Goal: Task Accomplishment & Management: Use online tool/utility

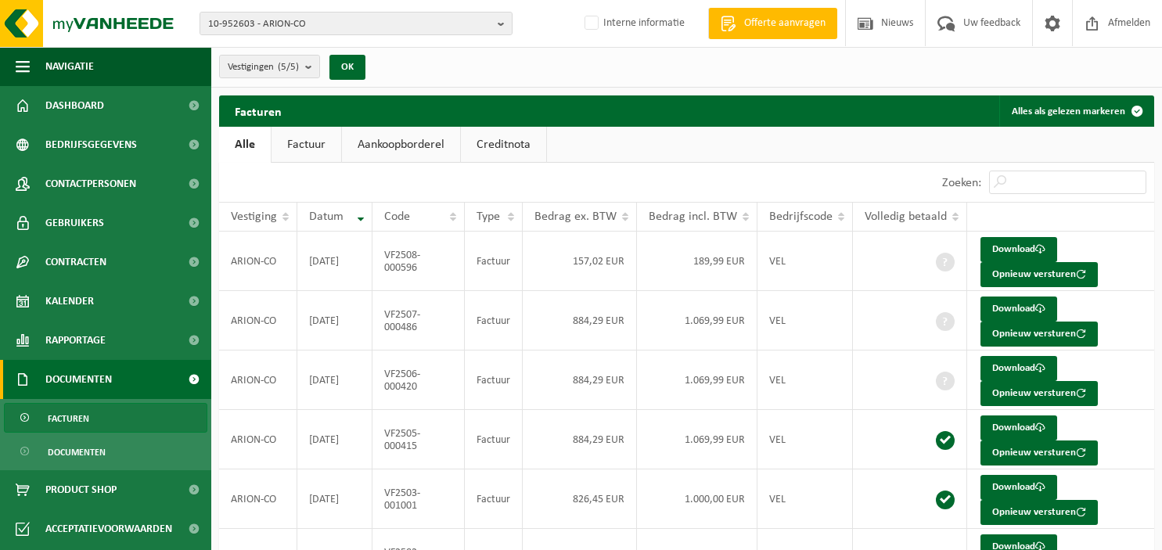
scroll to position [72, 0]
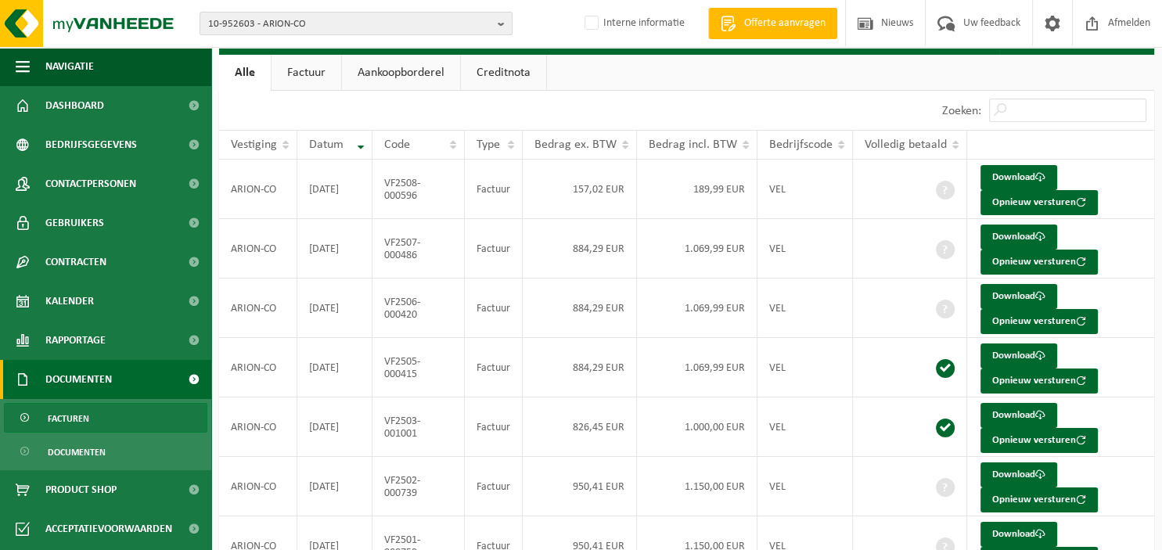
click at [501, 25] on b "button" at bounding box center [505, 24] width 14 height 22
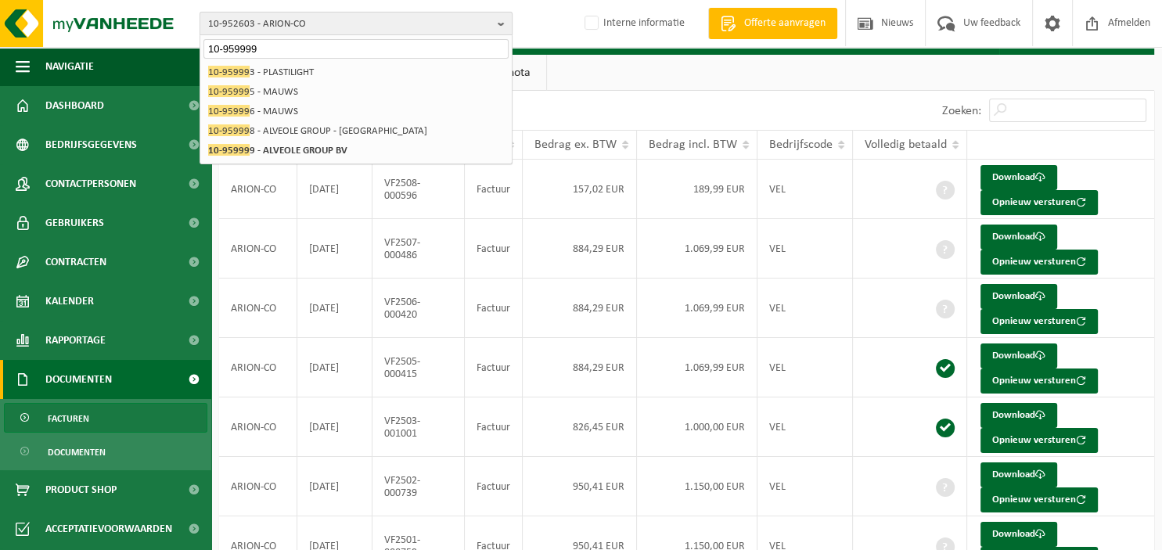
type input "10-959999"
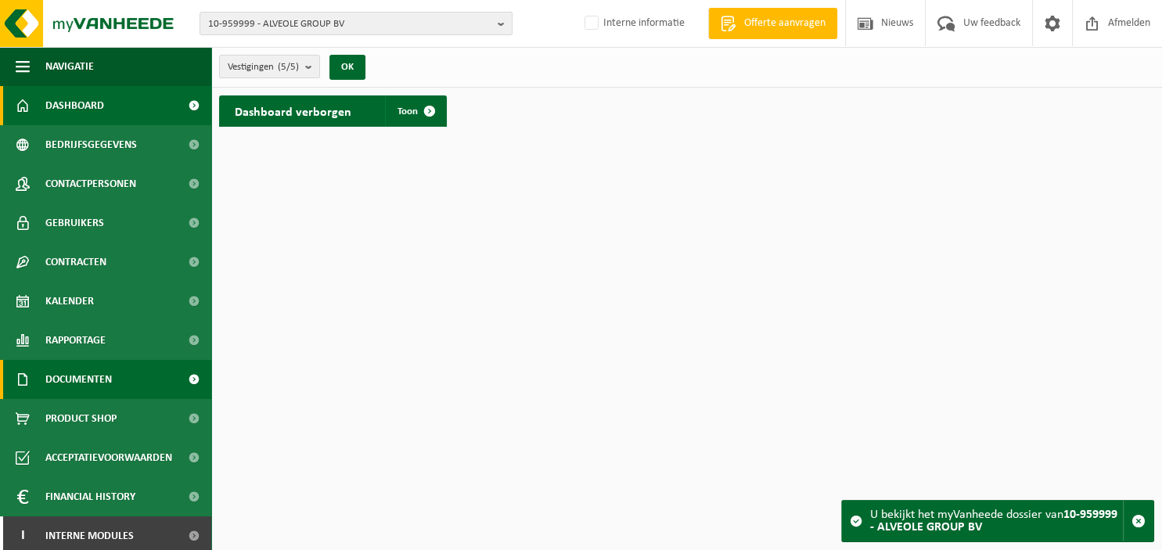
click at [80, 379] on span "Documenten" at bounding box center [78, 379] width 67 height 39
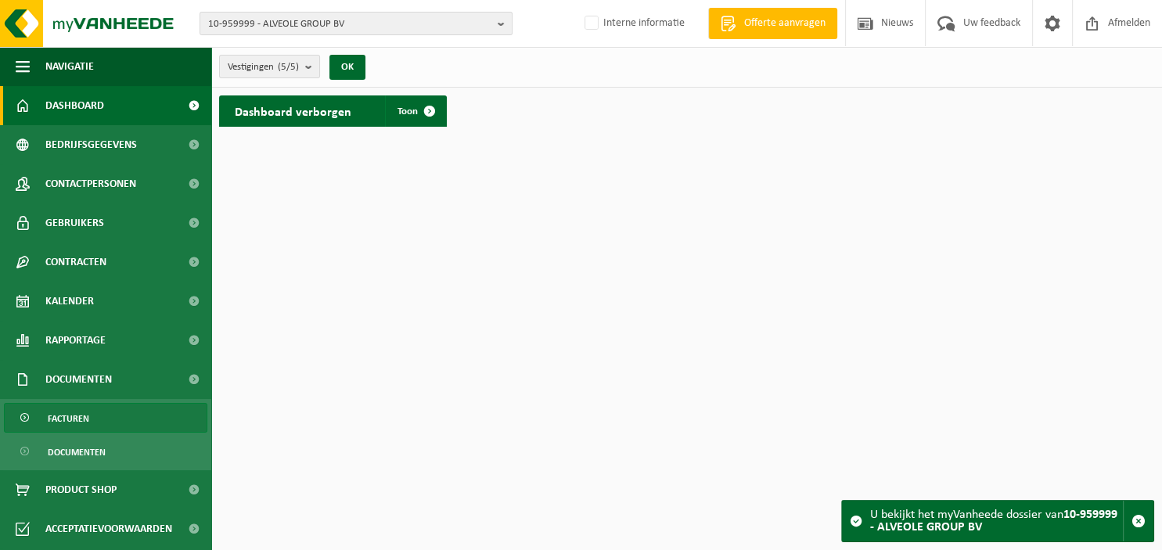
click at [79, 412] on span "Facturen" at bounding box center [68, 419] width 41 height 30
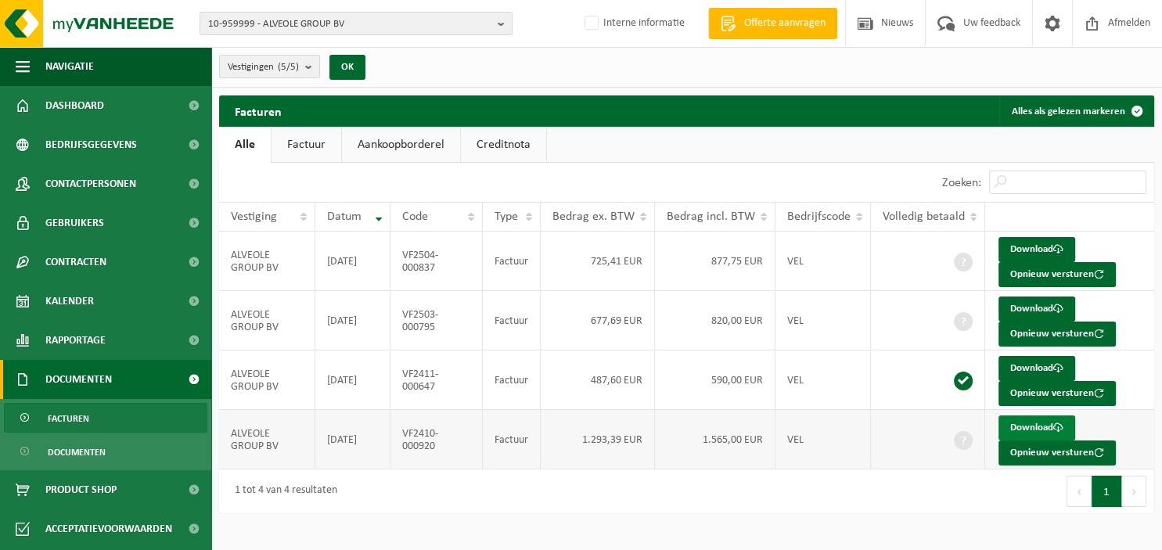
click at [1040, 430] on link "Download" at bounding box center [1036, 427] width 77 height 25
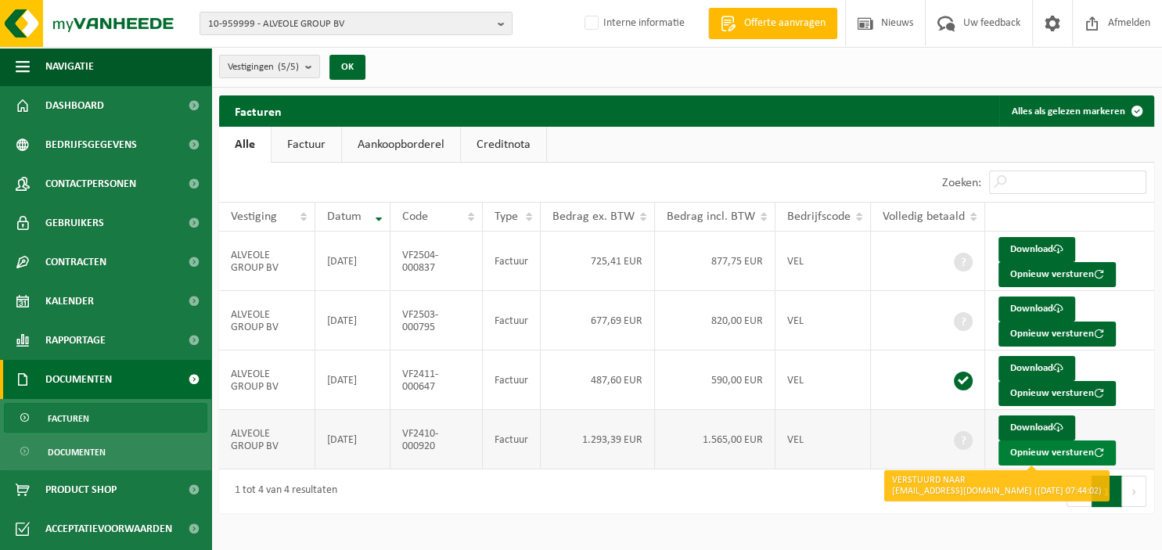
click at [1028, 447] on button "Opnieuw versturen" at bounding box center [1056, 452] width 117 height 25
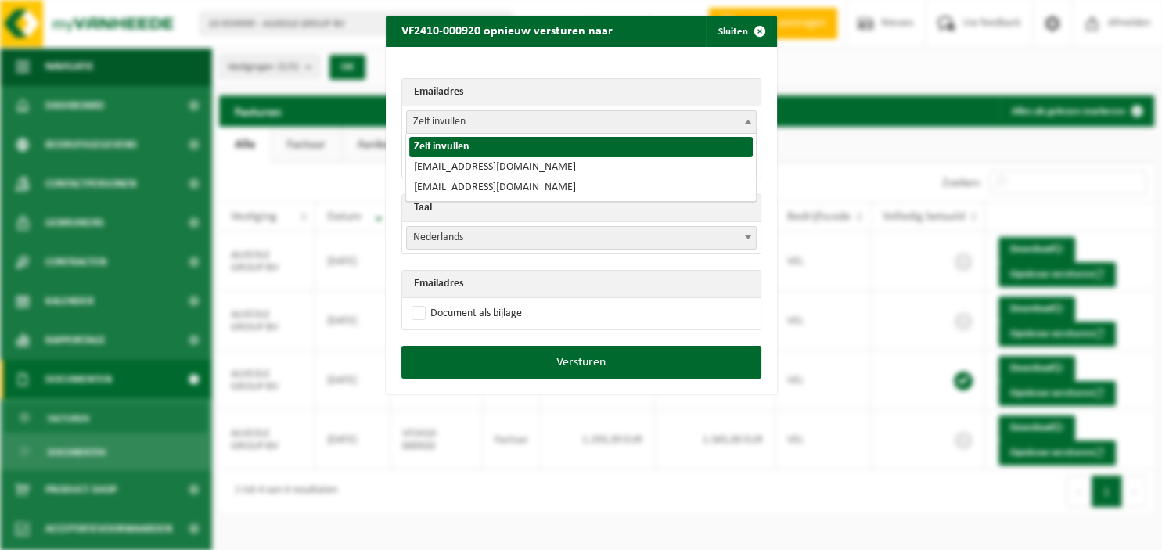
click at [750, 124] on span at bounding box center [748, 121] width 16 height 20
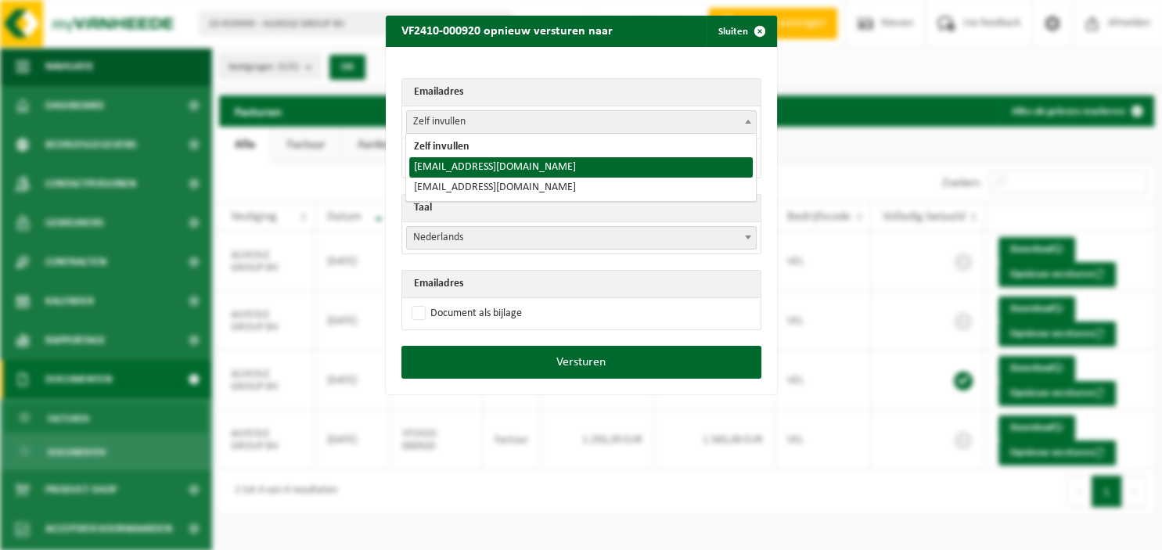
select select "alveolesrl@gmail.com"
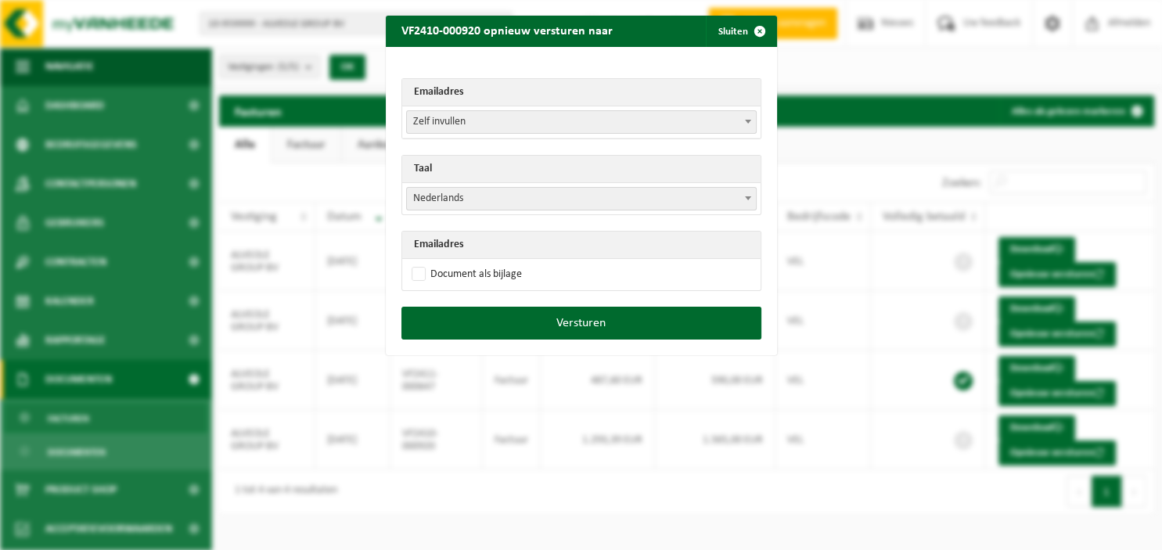
click at [747, 196] on b at bounding box center [748, 198] width 6 height 4
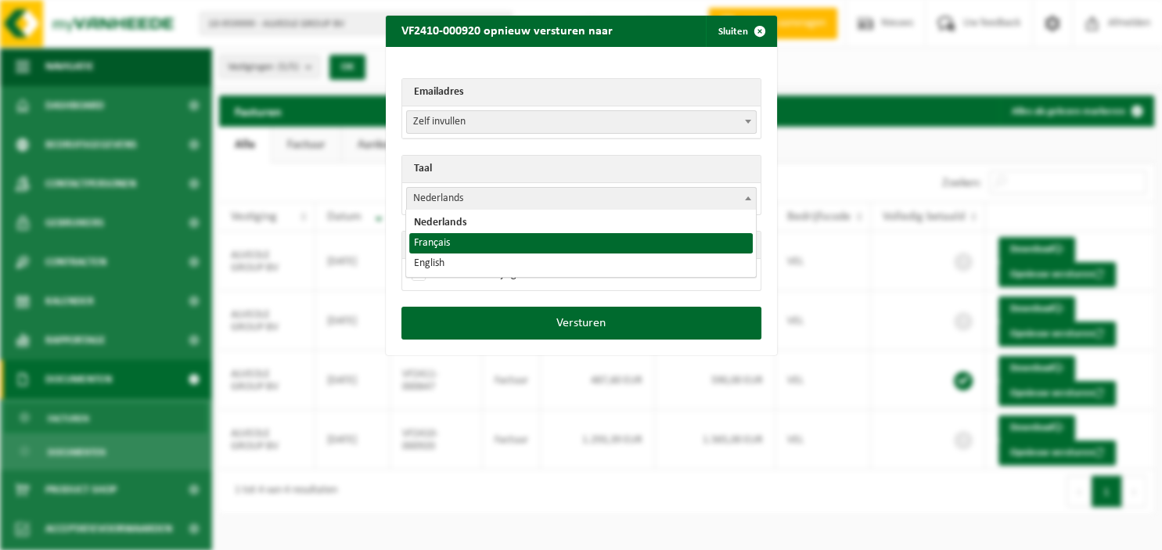
select select "fr"
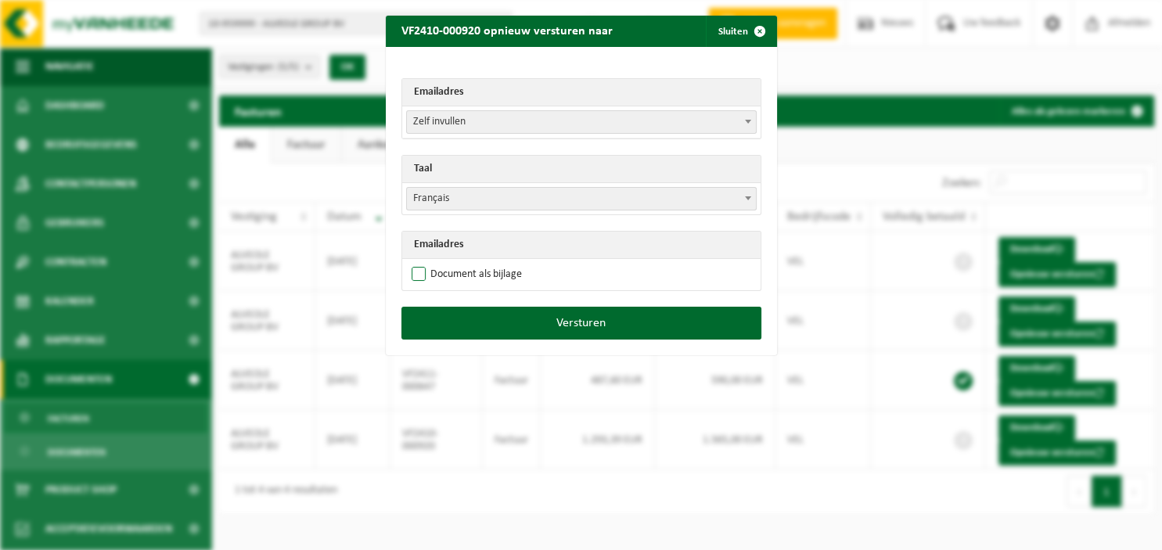
click at [450, 274] on label "Document als bijlage" at bounding box center [464, 274] width 113 height 23
click at [450, 263] on input "Document als bijlage" at bounding box center [600, 262] width 391 height 1
checkbox input "true"
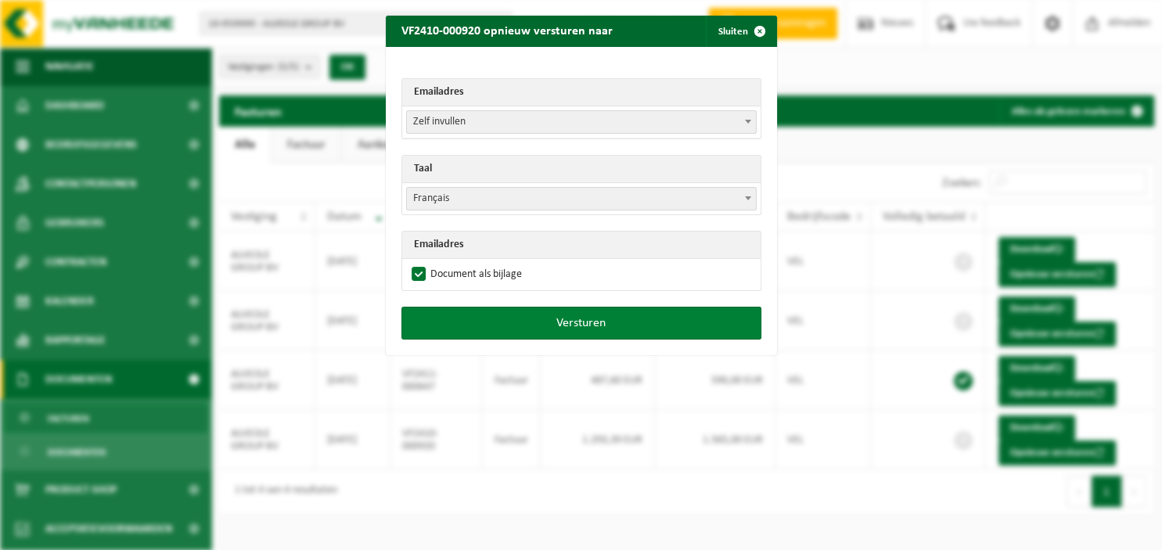
click at [586, 321] on button "Versturen" at bounding box center [581, 323] width 360 height 33
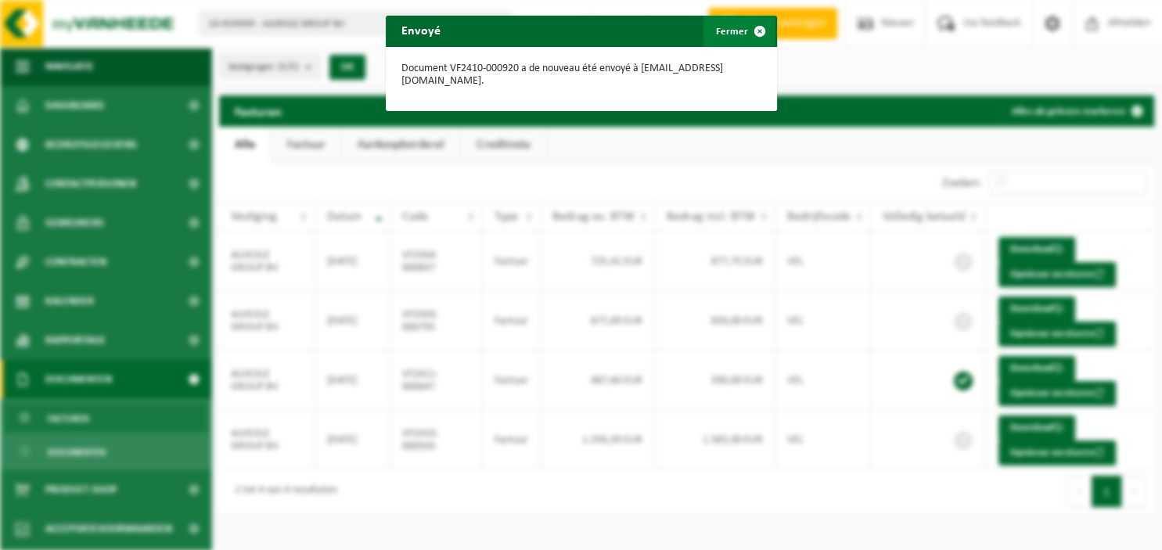
click at [769, 30] on span "button" at bounding box center [759, 31] width 31 height 31
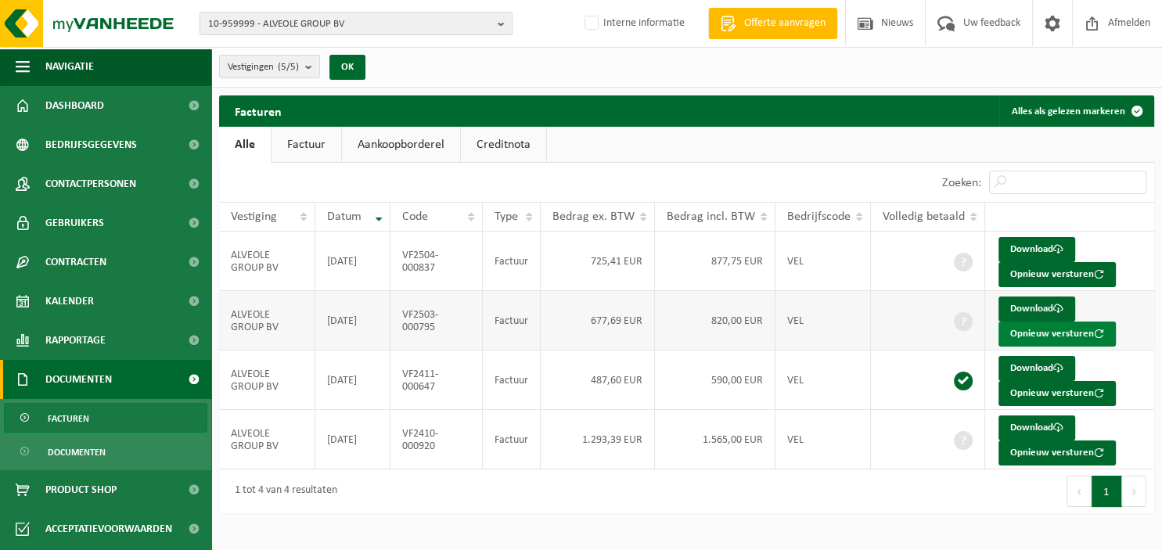
click at [1031, 329] on button "Opnieuw versturen" at bounding box center [1056, 334] width 117 height 25
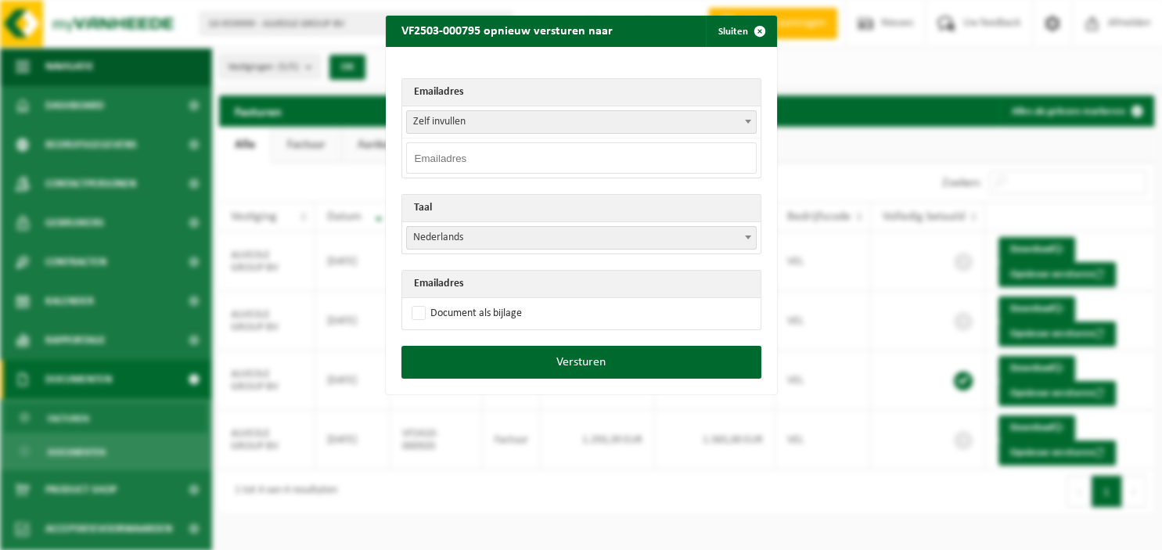
click at [744, 120] on span at bounding box center [748, 121] width 16 height 20
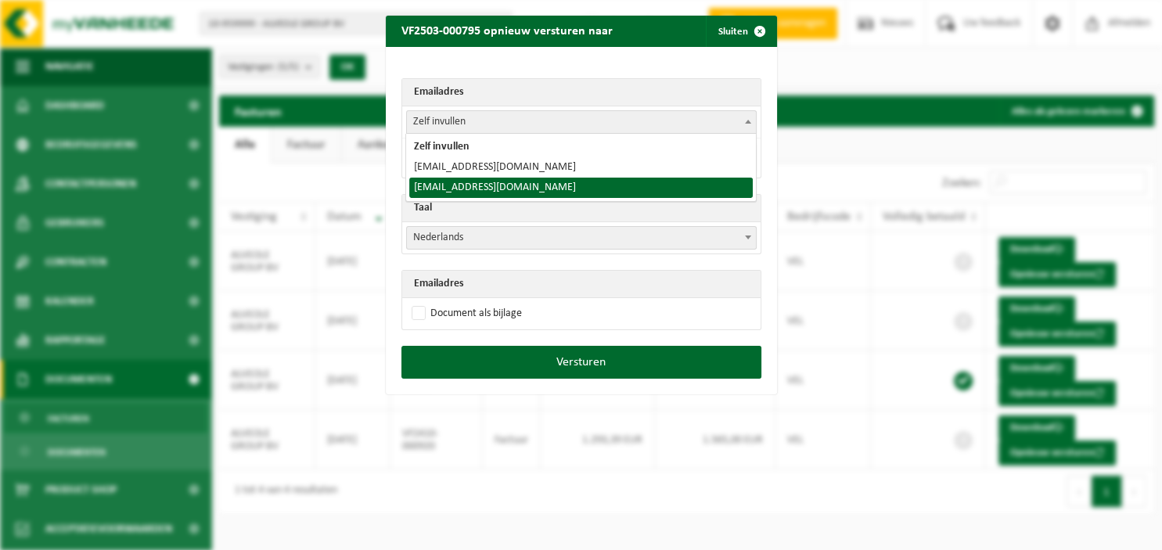
select select "alveolesrl@gmail.com"
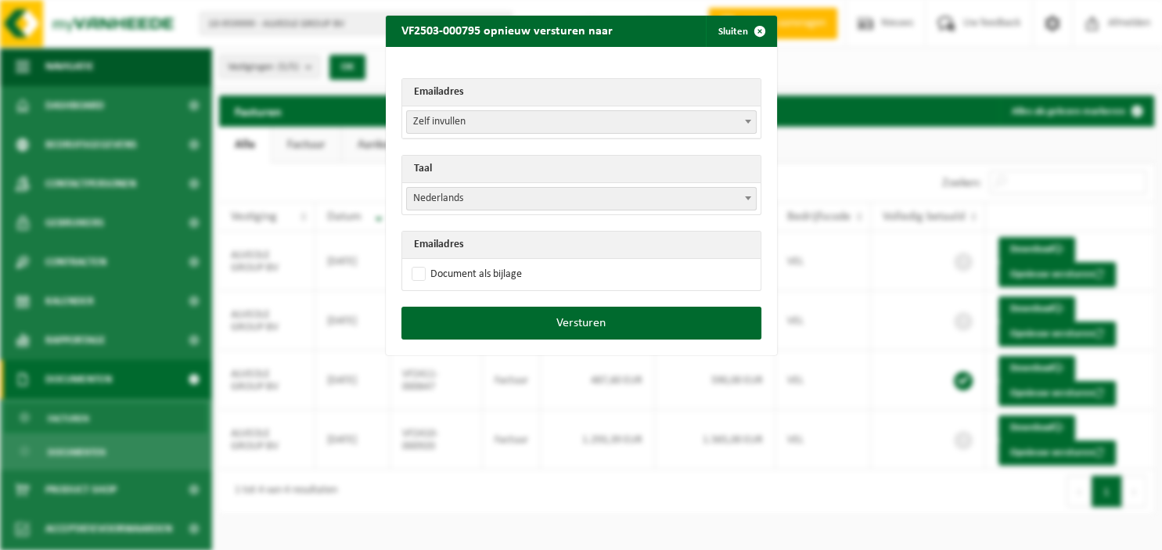
click at [746, 200] on span at bounding box center [748, 198] width 16 height 20
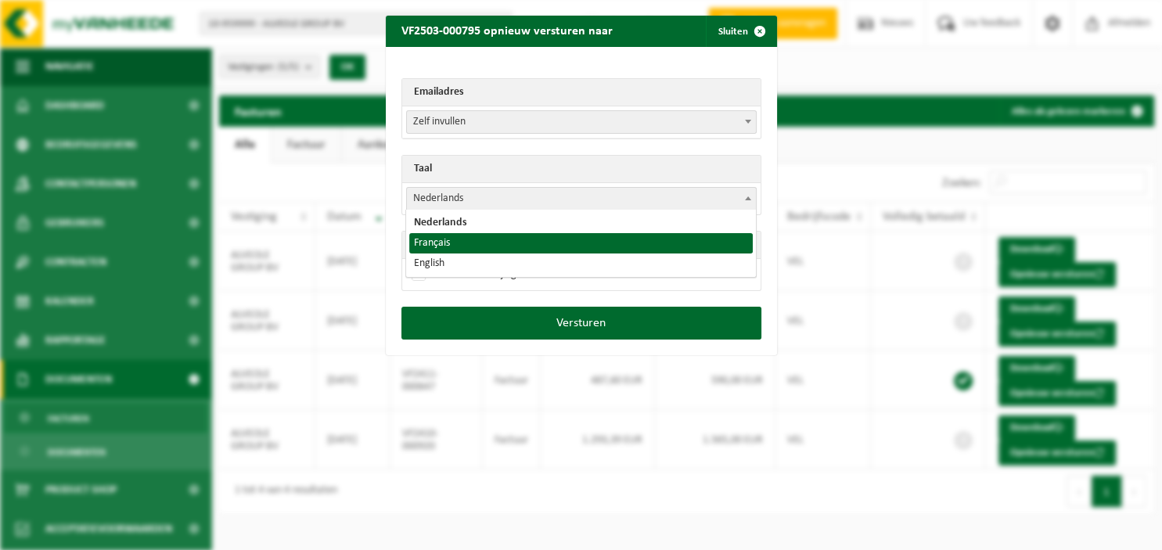
drag, startPoint x: 527, startPoint y: 255, endPoint x: 523, endPoint y: 246, distance: 10.2
select select "fr"
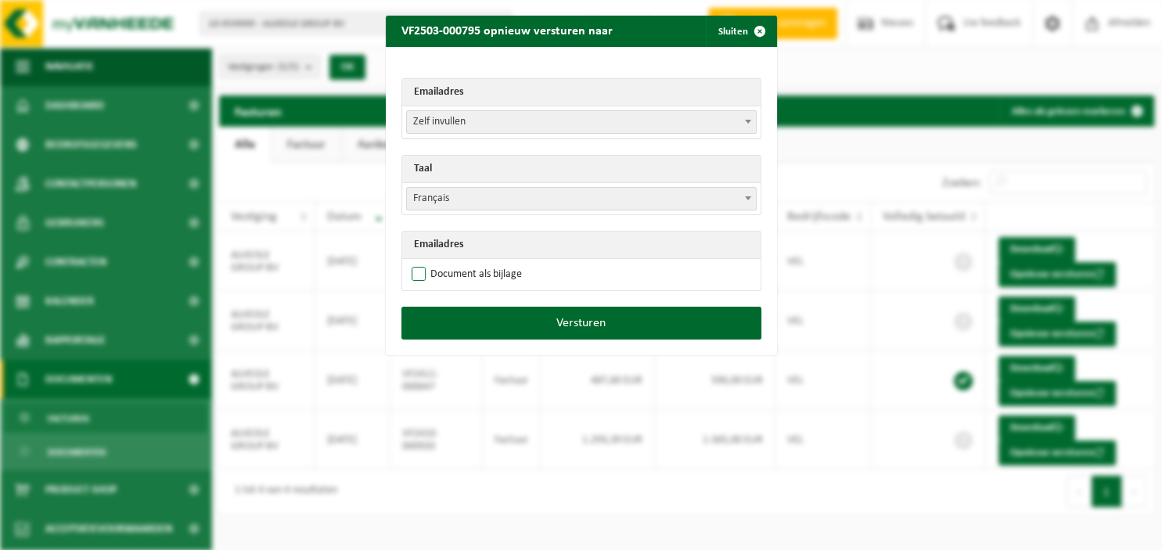
click at [479, 276] on label "Document als bijlage" at bounding box center [464, 274] width 113 height 23
click at [479, 263] on input "Document als bijlage" at bounding box center [600, 262] width 391 height 1
checkbox input "true"
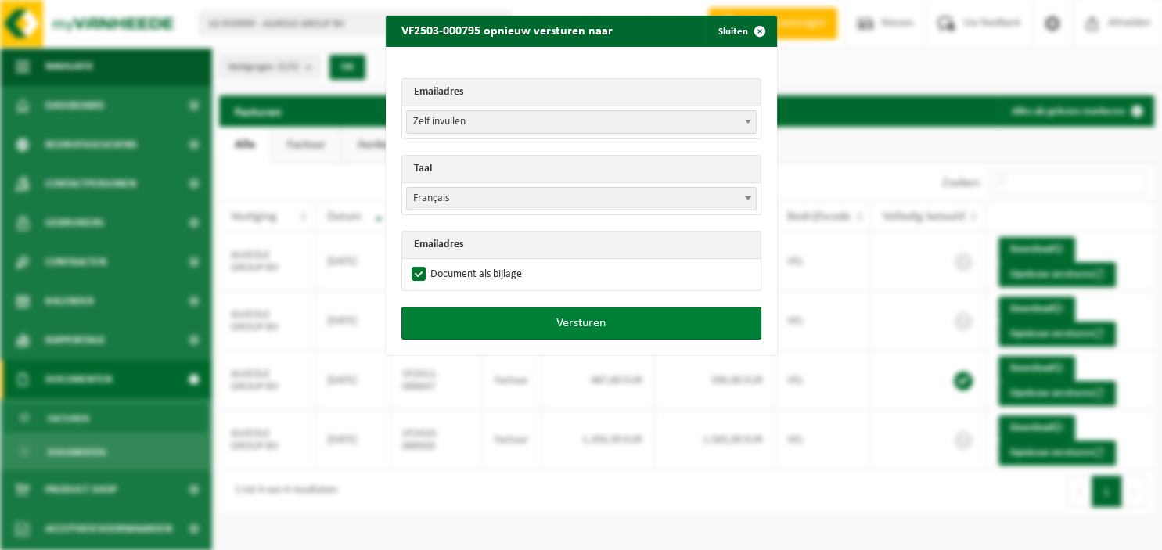
click at [540, 323] on button "Versturen" at bounding box center [581, 323] width 360 height 33
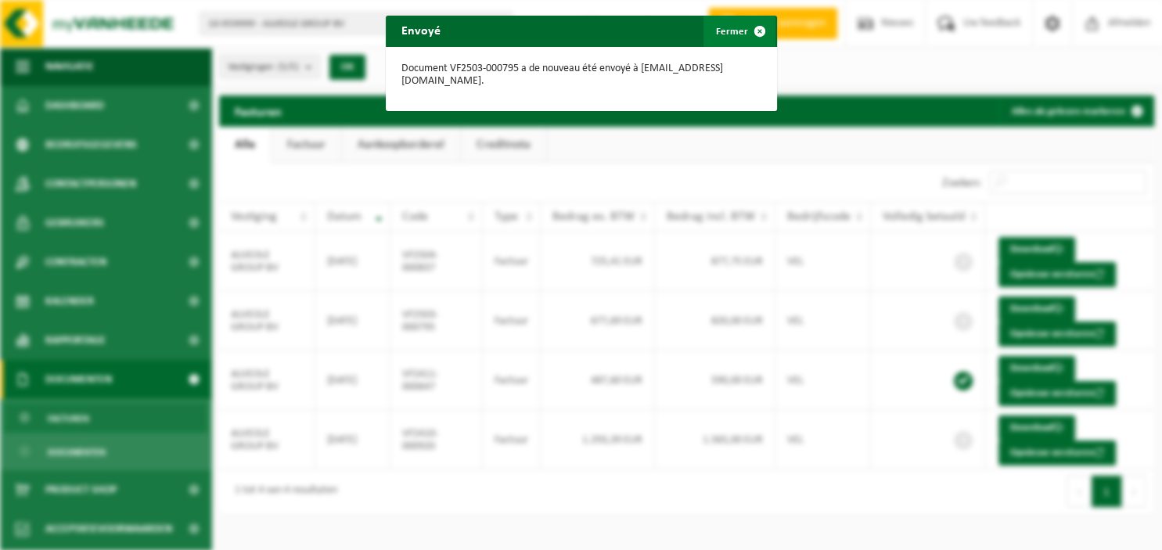
click at [759, 32] on span "button" at bounding box center [759, 31] width 31 height 31
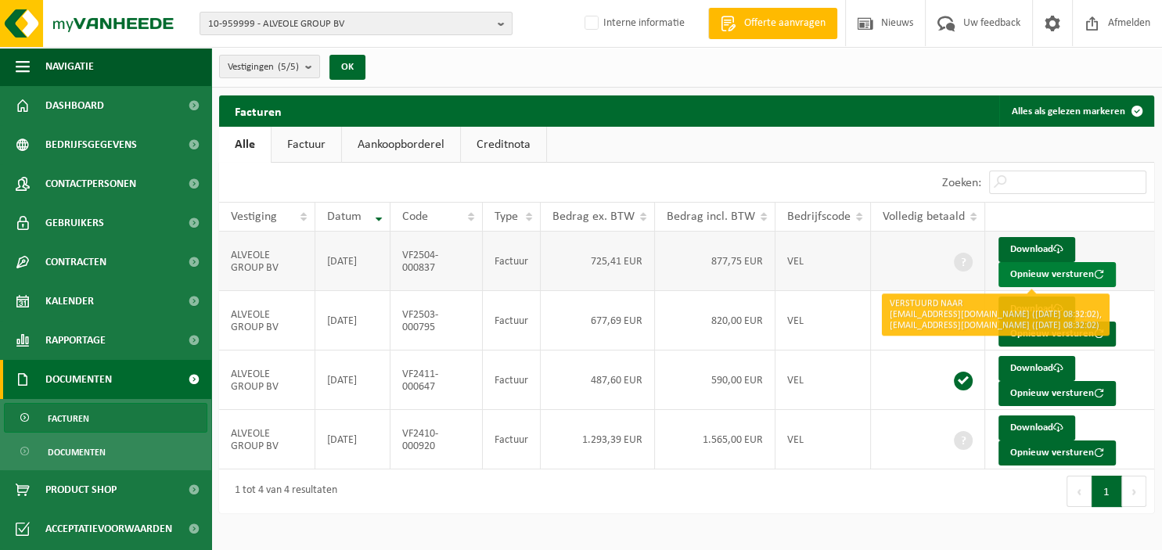
click at [1044, 271] on button "Opnieuw versturen" at bounding box center [1056, 274] width 117 height 25
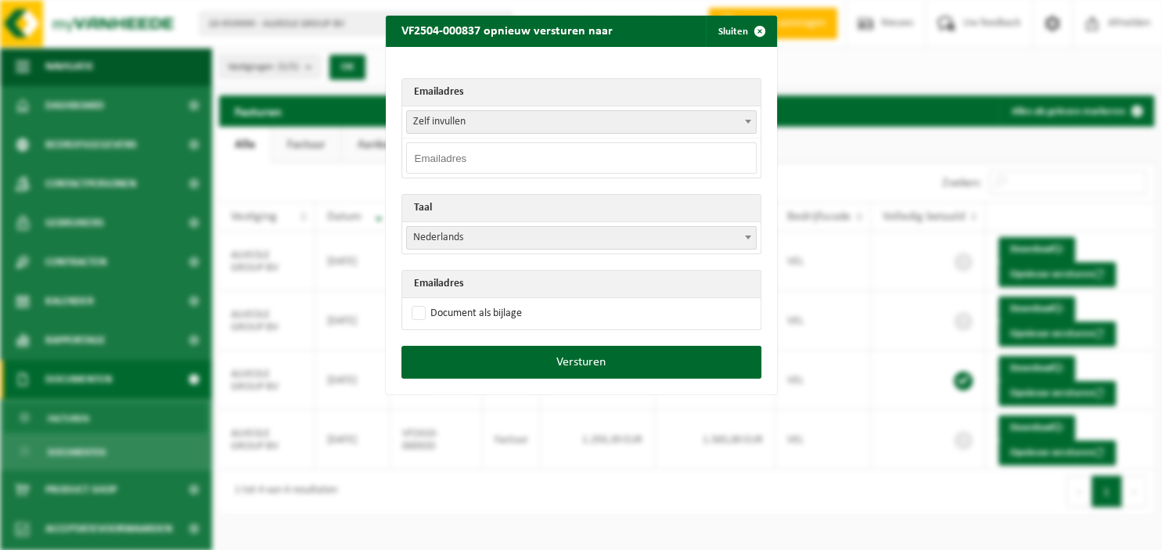
click at [749, 117] on span at bounding box center [748, 121] width 16 height 20
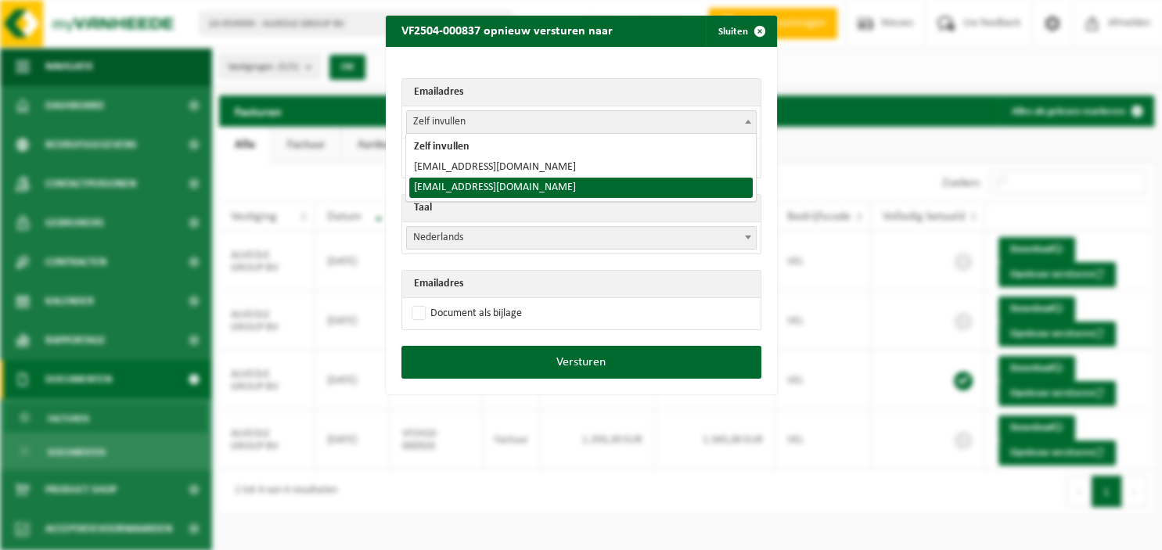
select select "alveolesrl@gmail.com"
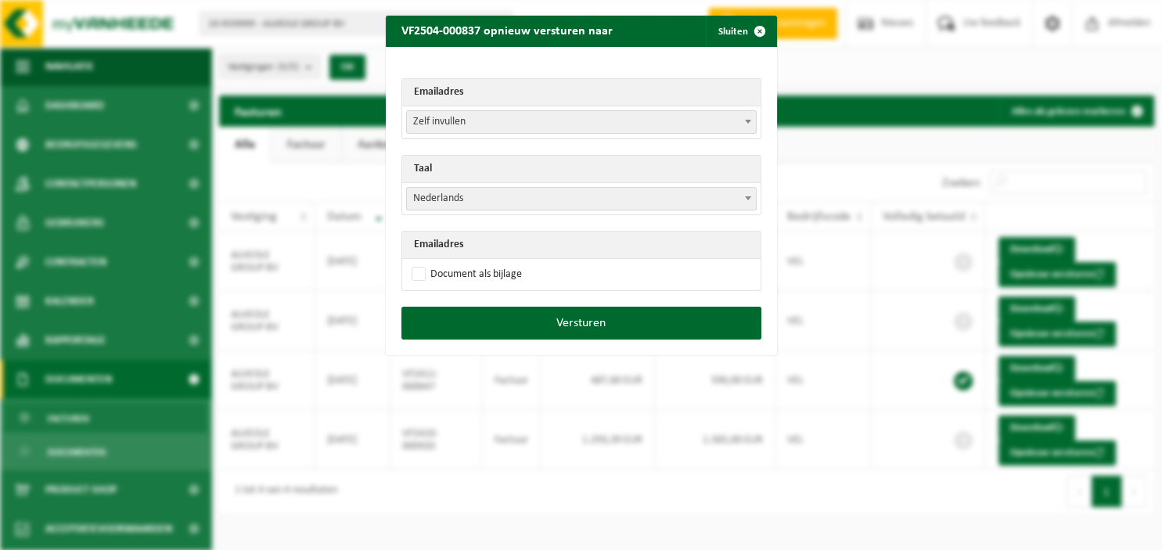
click at [747, 196] on span at bounding box center [748, 198] width 16 height 20
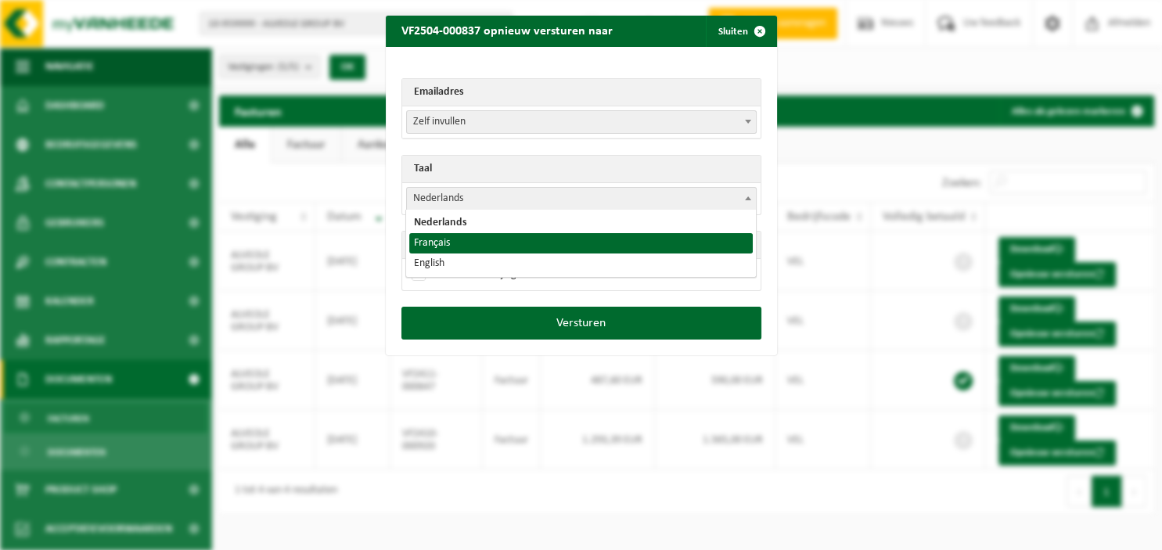
select select "fr"
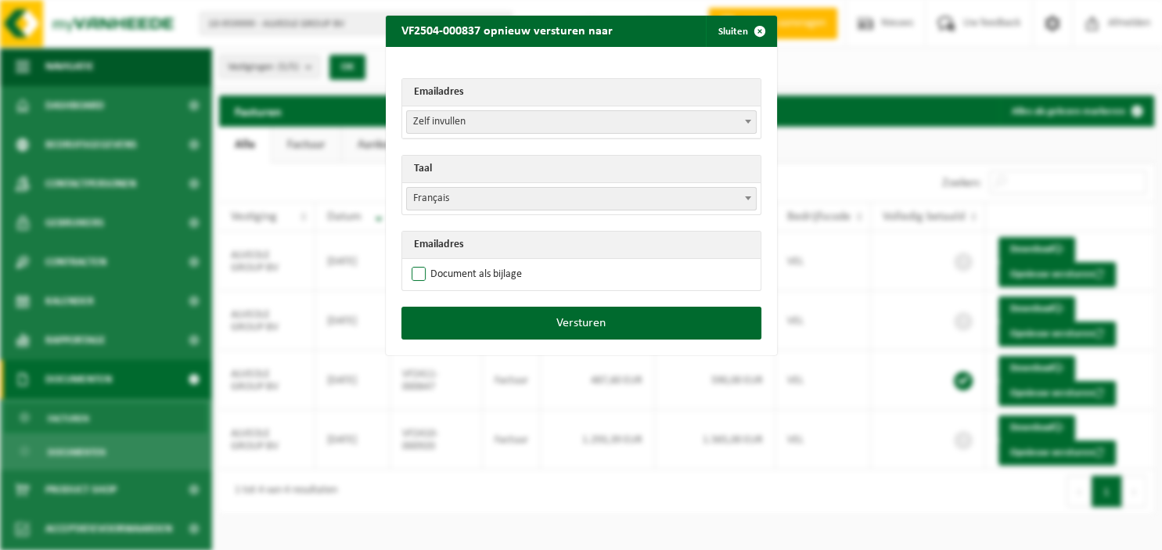
click at [491, 271] on label "Document als bijlage" at bounding box center [464, 274] width 113 height 23
click at [491, 263] on input "Document als bijlage" at bounding box center [600, 262] width 391 height 1
checkbox input "true"
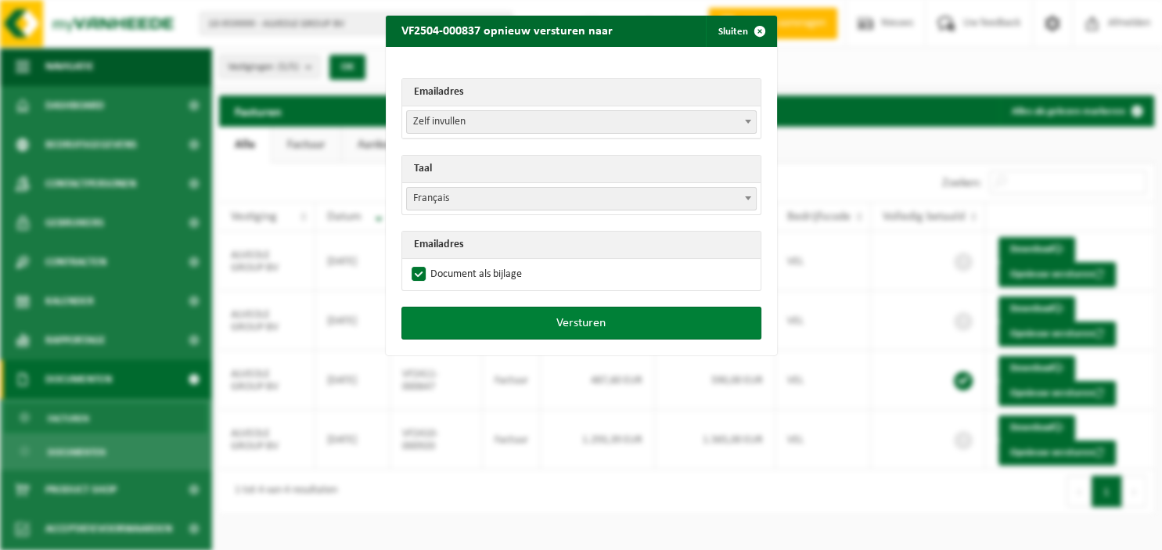
click at [543, 321] on button "Versturen" at bounding box center [581, 323] width 360 height 33
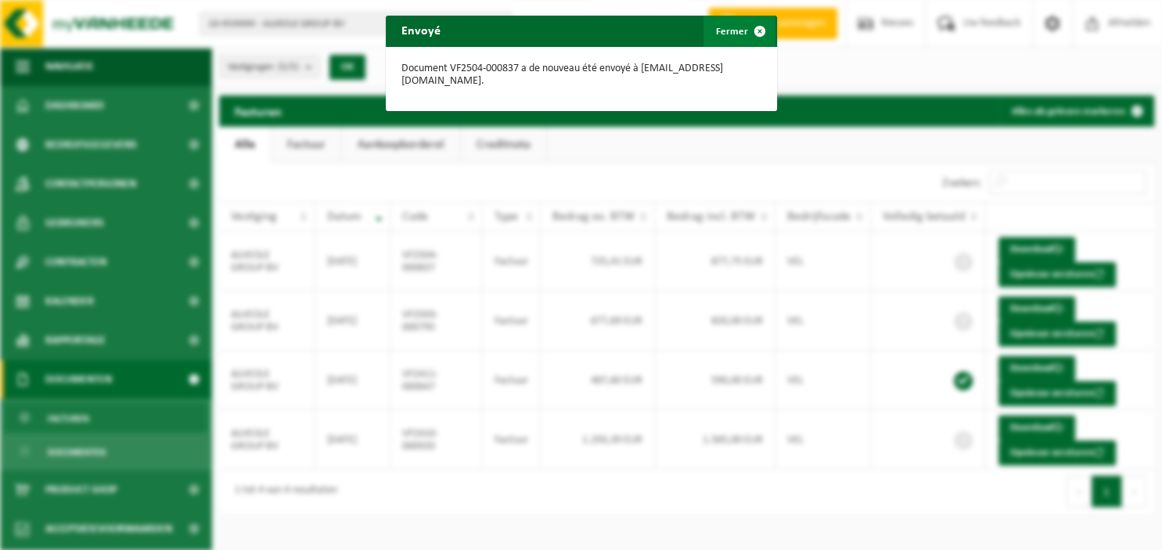
click at [761, 34] on span "button" at bounding box center [759, 31] width 31 height 31
